Goal: Information Seeking & Learning: Learn about a topic

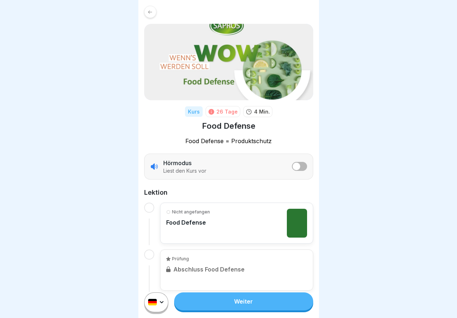
click at [247, 307] on link "Weiter" at bounding box center [243, 302] width 139 height 18
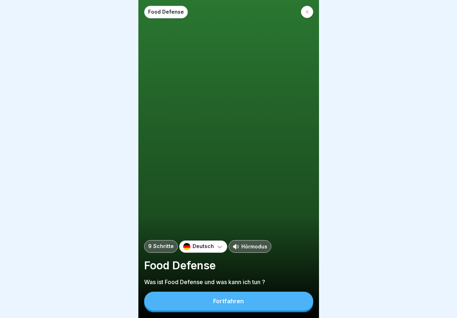
click at [244, 307] on button "Fortfahren" at bounding box center [228, 301] width 169 height 19
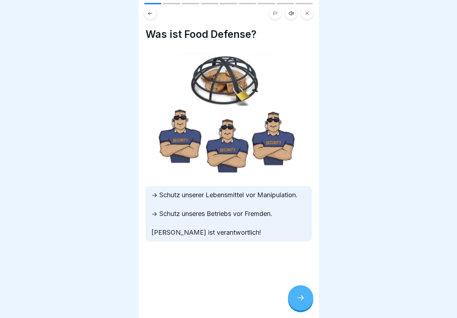
click at [305, 304] on div at bounding box center [300, 298] width 25 height 25
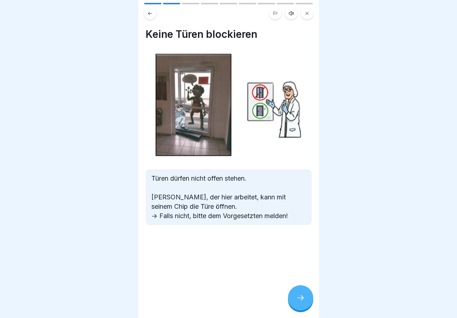
click at [305, 304] on div at bounding box center [300, 298] width 25 height 25
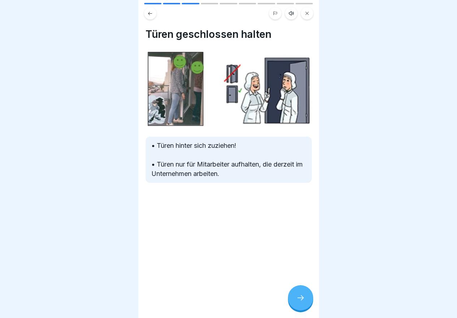
click at [305, 304] on div at bounding box center [300, 298] width 25 height 25
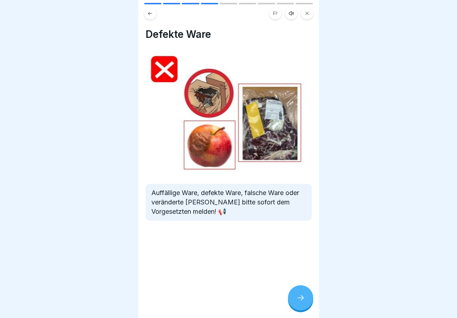
click at [305, 304] on div at bounding box center [300, 298] width 25 height 25
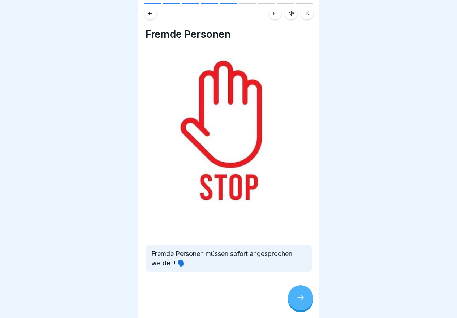
click at [305, 304] on div at bounding box center [300, 298] width 25 height 25
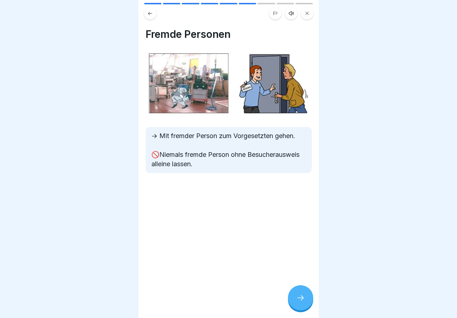
click at [305, 304] on div at bounding box center [300, 298] width 25 height 25
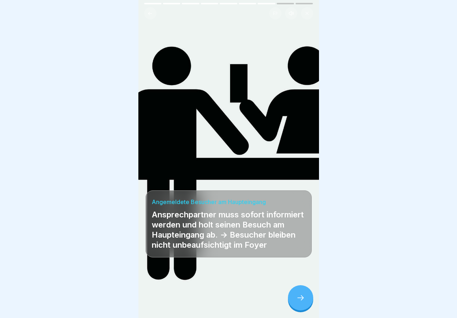
click at [305, 304] on div at bounding box center [300, 298] width 25 height 25
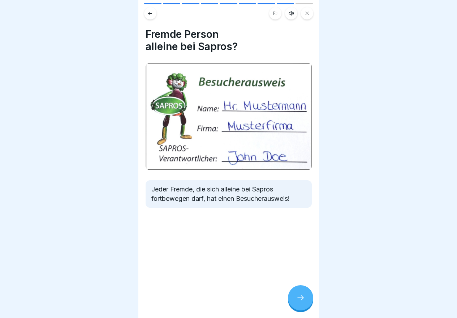
click at [305, 304] on div at bounding box center [300, 298] width 25 height 25
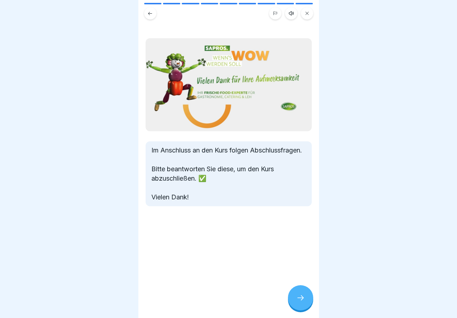
click at [305, 304] on div at bounding box center [300, 298] width 25 height 25
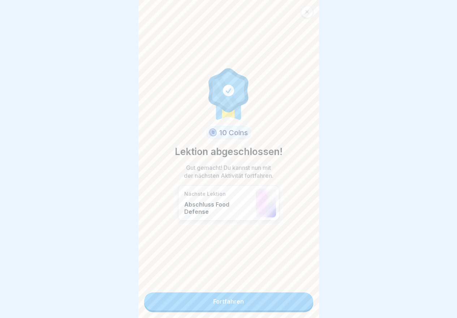
click at [305, 304] on link "Fortfahren" at bounding box center [228, 302] width 169 height 18
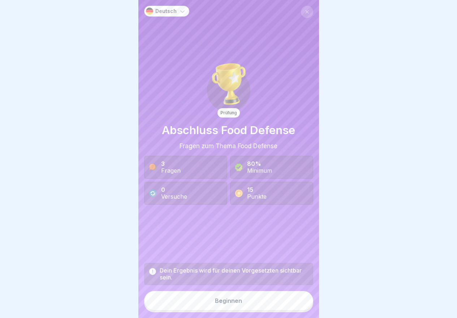
click at [305, 304] on button "Beginnen" at bounding box center [228, 300] width 169 height 19
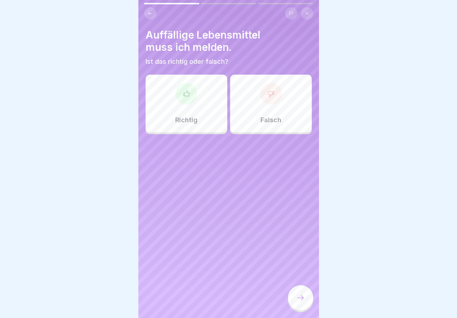
click at [185, 109] on div "Richtig" at bounding box center [187, 104] width 82 height 58
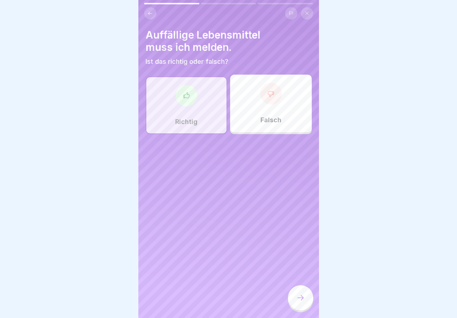
drag, startPoint x: 300, startPoint y: 307, endPoint x: 301, endPoint y: 304, distance: 3.7
click at [300, 303] on icon at bounding box center [300, 298] width 9 height 9
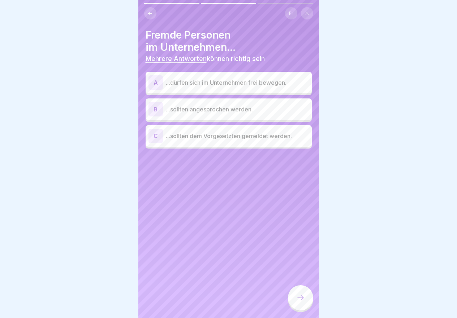
click at [230, 138] on p "...sollten dem Vorgesetzten gemeldet werden." at bounding box center [237, 136] width 143 height 9
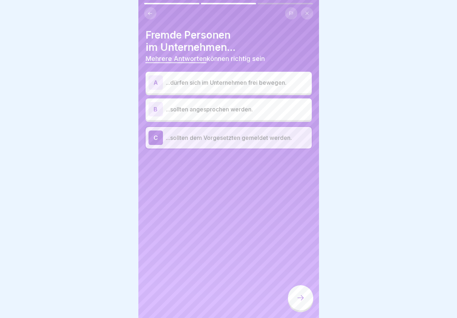
click at [225, 109] on p "...sollten angesprochen werden." at bounding box center [237, 109] width 143 height 9
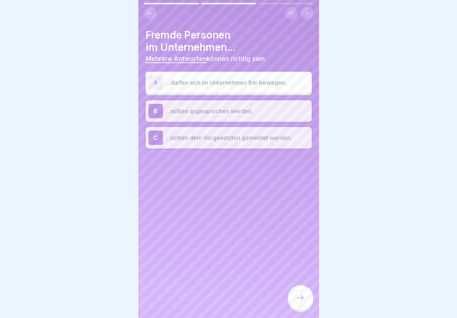
click at [298, 303] on icon at bounding box center [300, 298] width 9 height 9
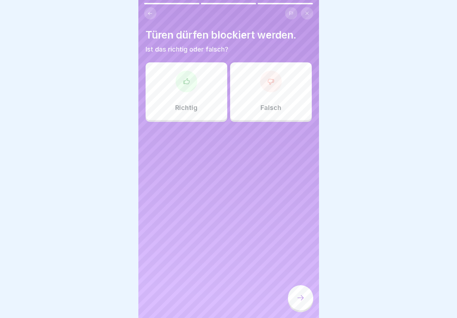
click at [275, 75] on div at bounding box center [271, 82] width 22 height 22
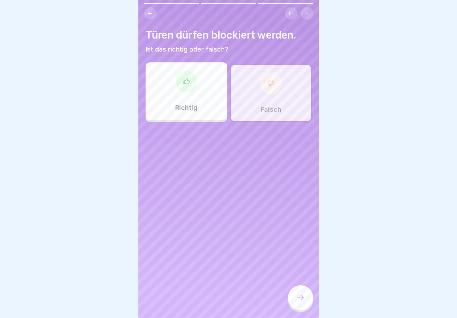
click at [297, 302] on icon at bounding box center [300, 298] width 9 height 9
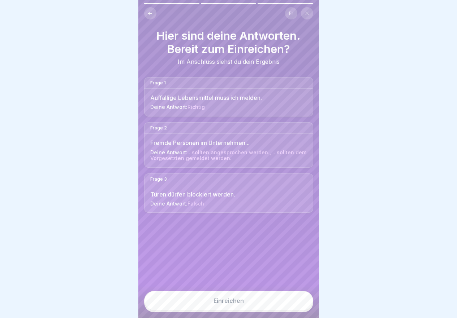
click at [244, 308] on button "Einreichen" at bounding box center [228, 300] width 169 height 19
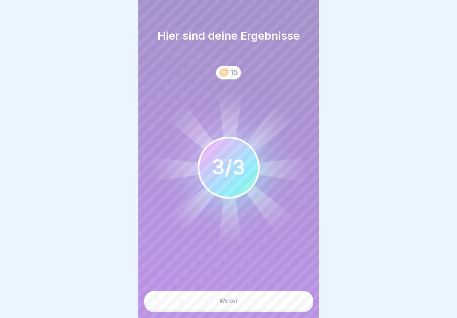
click at [244, 308] on button "Weiter" at bounding box center [228, 300] width 169 height 19
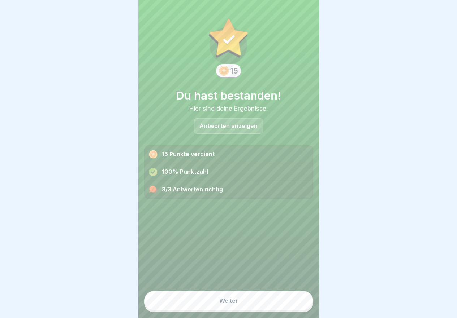
click at [244, 308] on button "Weiter" at bounding box center [228, 300] width 169 height 19
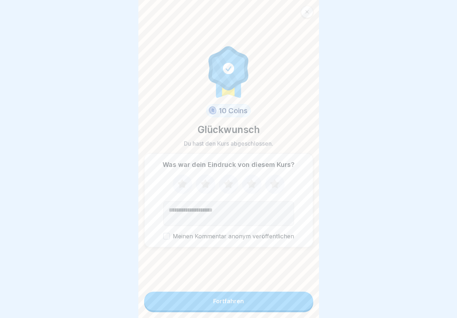
click at [244, 308] on button "Fortfahren" at bounding box center [228, 301] width 169 height 19
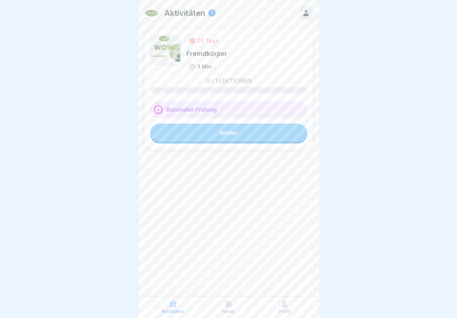
click at [256, 133] on link "Weiter" at bounding box center [228, 133] width 157 height 18
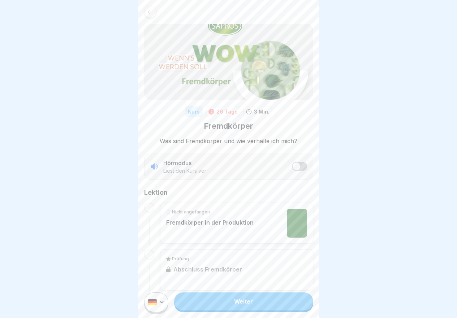
click at [264, 311] on link "Weiter" at bounding box center [243, 302] width 139 height 18
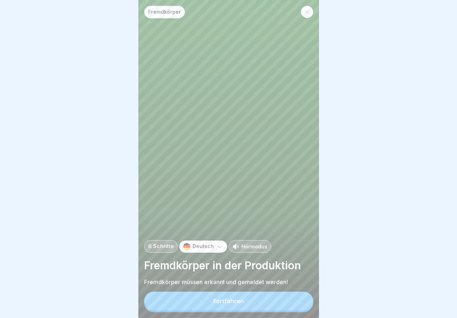
click at [264, 311] on button "Fortfahren" at bounding box center [228, 301] width 169 height 19
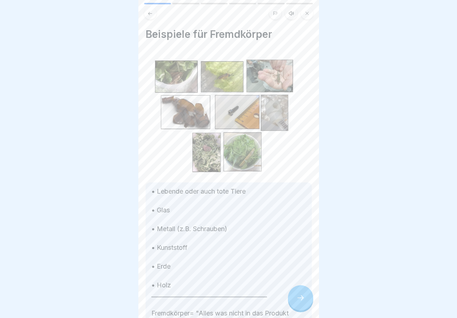
click at [300, 301] on icon at bounding box center [300, 298] width 9 height 9
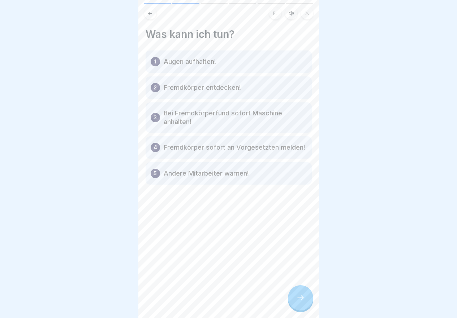
click at [300, 301] on icon at bounding box center [300, 298] width 9 height 9
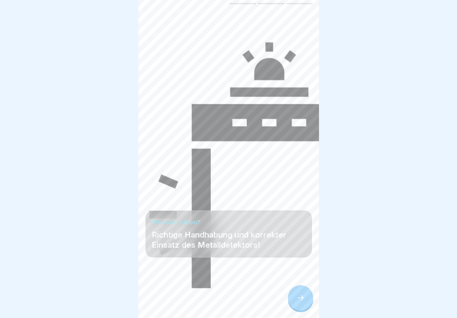
click at [300, 301] on icon at bounding box center [300, 298] width 9 height 9
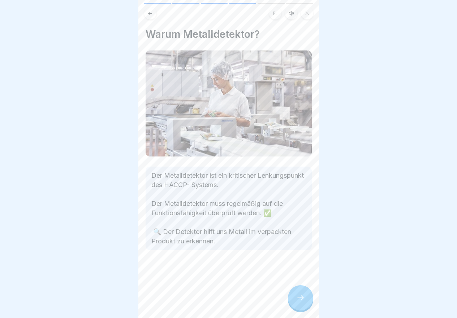
click at [300, 301] on icon at bounding box center [300, 298] width 9 height 9
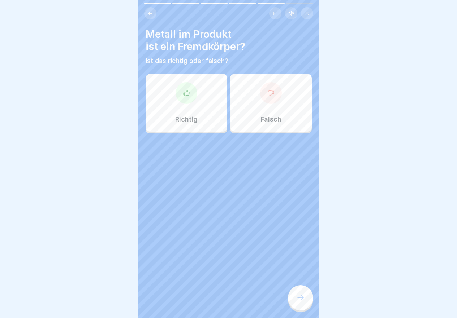
click at [300, 301] on icon at bounding box center [300, 298] width 9 height 9
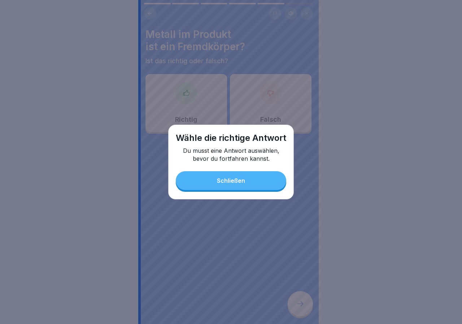
click at [217, 181] on div "Schließen" at bounding box center [231, 180] width 28 height 6
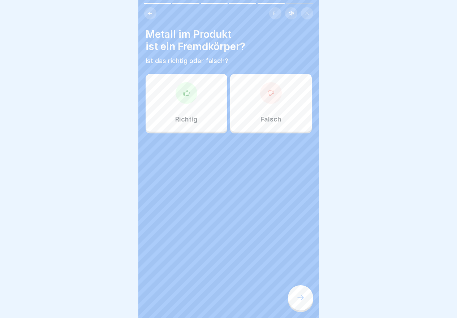
click at [187, 117] on p "Richtig" at bounding box center [186, 120] width 22 height 8
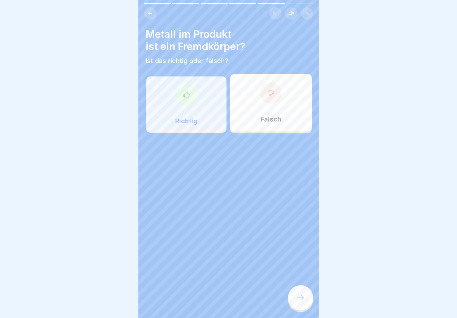
click at [304, 309] on div at bounding box center [300, 298] width 25 height 25
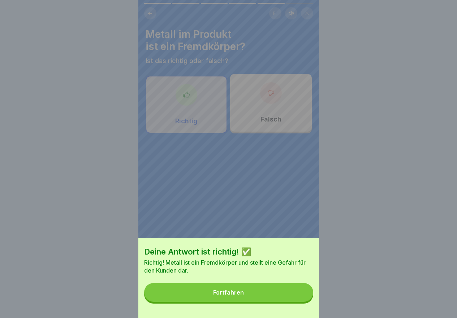
click at [281, 300] on button "Fortfahren" at bounding box center [228, 292] width 169 height 19
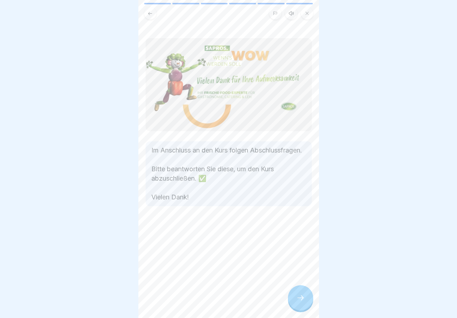
click at [302, 303] on icon at bounding box center [300, 298] width 9 height 9
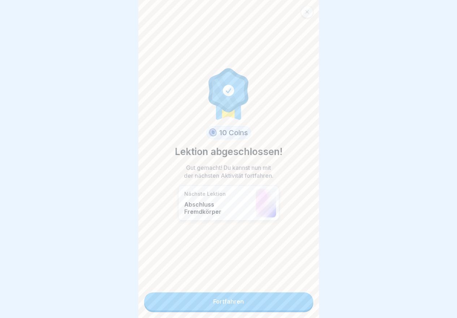
click at [302, 306] on link "Fortfahren" at bounding box center [228, 302] width 169 height 18
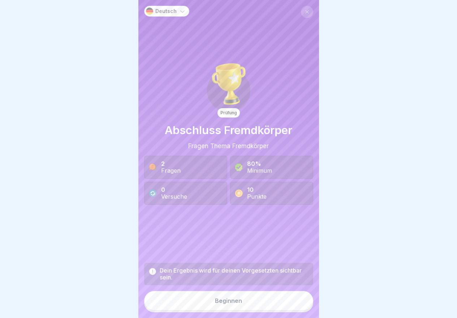
click at [302, 306] on button "Beginnen" at bounding box center [228, 300] width 169 height 19
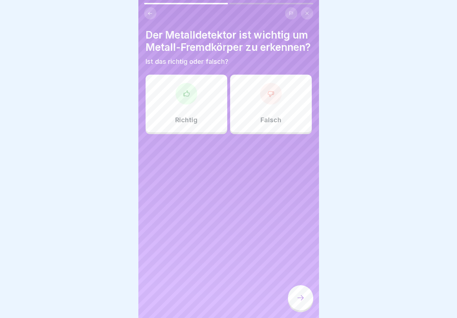
click at [189, 124] on p "Richtig" at bounding box center [186, 120] width 22 height 8
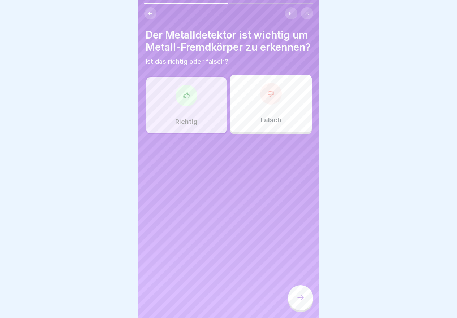
click at [302, 303] on icon at bounding box center [300, 298] width 9 height 9
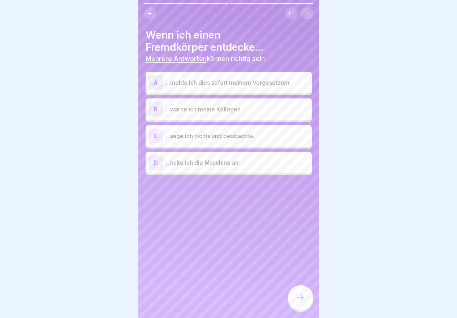
click at [263, 83] on p "...melde ich dies sofort meinem Vorgesetzten." at bounding box center [237, 82] width 143 height 9
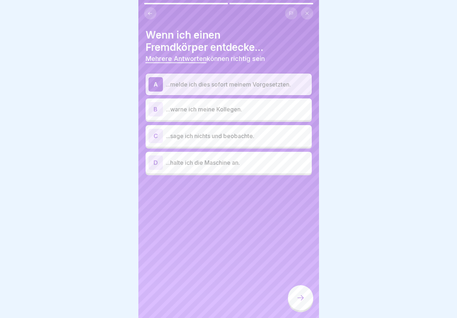
click at [242, 168] on div "D ...halte ich die Maschine an." at bounding box center [228, 163] width 160 height 14
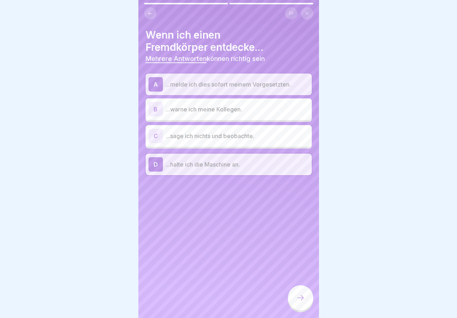
click at [299, 303] on icon at bounding box center [300, 298] width 9 height 9
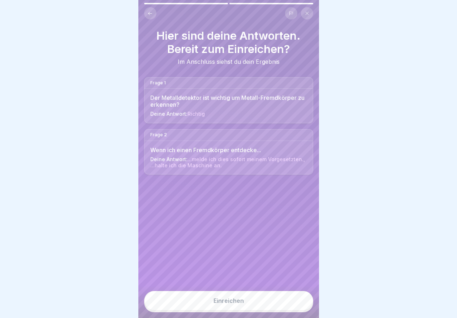
click at [281, 308] on button "Einreichen" at bounding box center [228, 300] width 169 height 19
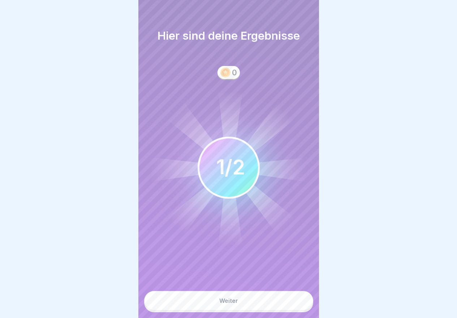
click at [275, 308] on button "Weiter" at bounding box center [228, 300] width 169 height 19
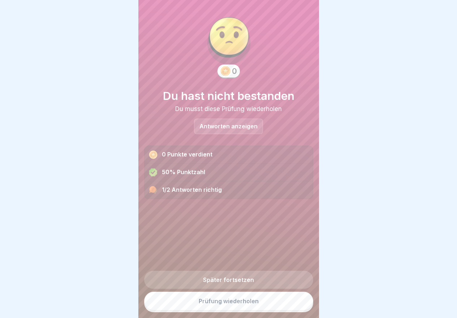
click at [275, 308] on link "Prüfung wiederholen" at bounding box center [228, 301] width 169 height 19
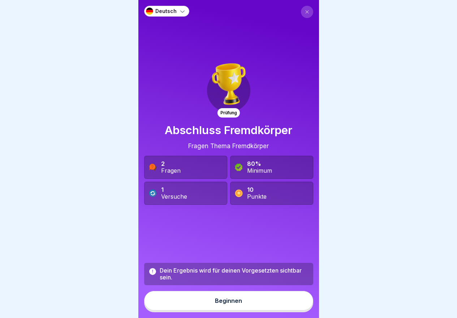
click at [249, 311] on button "Beginnen" at bounding box center [228, 300] width 169 height 19
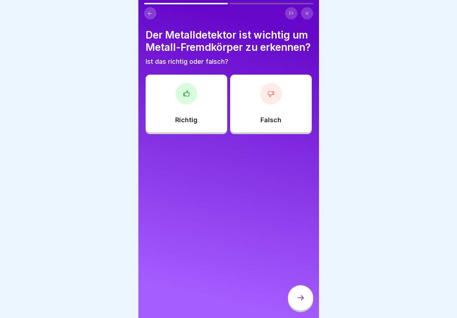
click at [200, 129] on div "Richtig" at bounding box center [187, 104] width 82 height 58
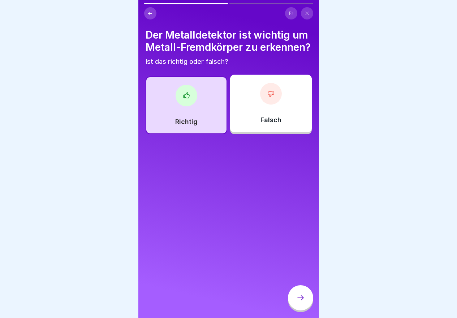
click at [295, 301] on div at bounding box center [300, 298] width 25 height 25
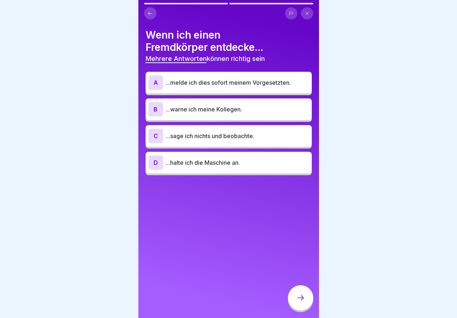
click at [224, 85] on p "...melde ich dies sofort meinem Vorgesetzten." at bounding box center [237, 82] width 143 height 9
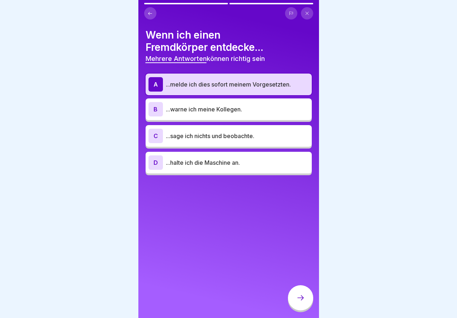
click at [226, 111] on p "...warne ich meine Kollegen." at bounding box center [237, 109] width 143 height 9
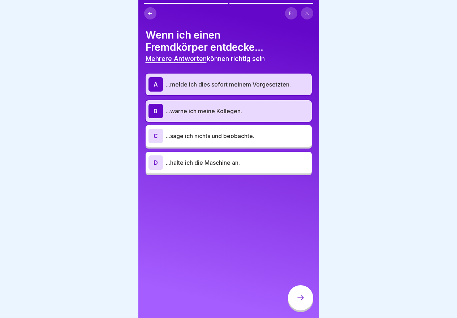
click at [240, 166] on p "...halte ich die Maschine an." at bounding box center [237, 163] width 143 height 9
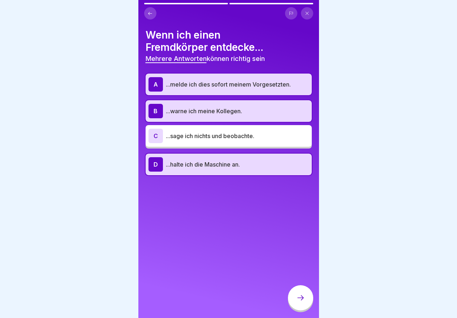
click at [296, 303] on icon at bounding box center [300, 298] width 9 height 9
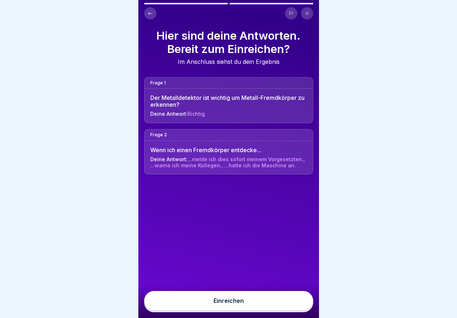
click at [277, 311] on button "Einreichen" at bounding box center [228, 300] width 169 height 19
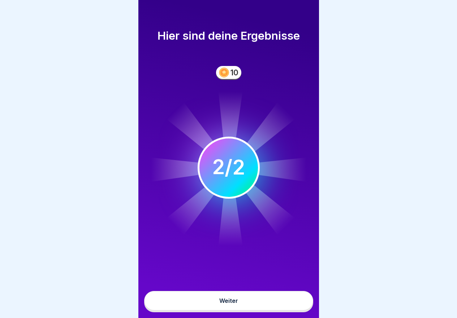
click at [278, 309] on button "Weiter" at bounding box center [228, 300] width 169 height 19
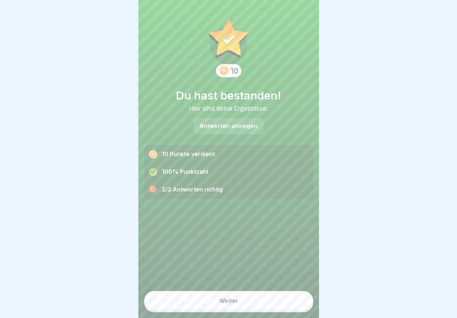
click at [279, 307] on button "Weiter" at bounding box center [228, 300] width 169 height 19
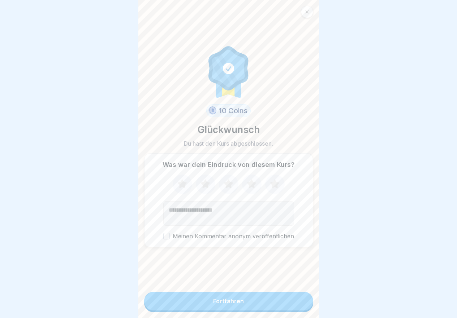
click at [281, 304] on button "Fortfahren" at bounding box center [228, 301] width 169 height 19
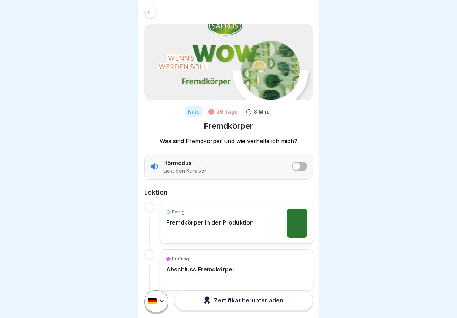
scroll to position [12, 0]
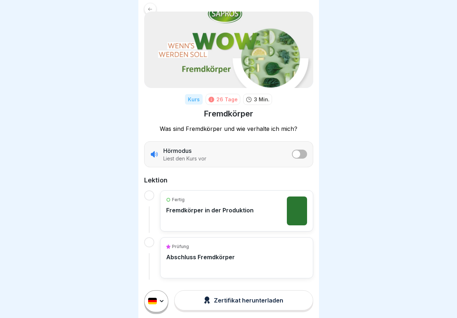
click at [267, 305] on div "Zertifikat herunterladen" at bounding box center [243, 301] width 79 height 8
